Goal: Task Accomplishment & Management: Complete application form

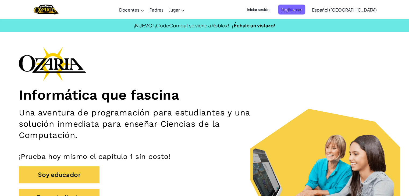
click at [271, 8] on span "Iniciar sesión" at bounding box center [258, 10] width 29 height 10
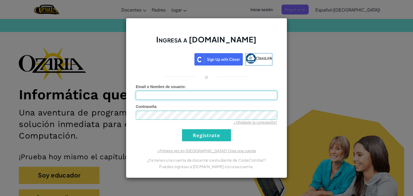
click at [195, 95] on input "Email o Nombre de usuario :" at bounding box center [206, 95] width 141 height 9
click at [193, 103] on form "Email o Nombre de usuario : Contraseña ¿Olvidaste la contraseña? Regístrate" at bounding box center [206, 112] width 141 height 57
click at [201, 99] on input "Email o Nombre de usuario :" at bounding box center [206, 95] width 141 height 9
type input "[EMAIL_ADDRESS][DOMAIN_NAME]"
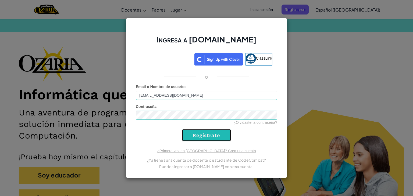
click at [210, 137] on input "Regístrate" at bounding box center [206, 135] width 49 height 12
